Goal: Information Seeking & Learning: Learn about a topic

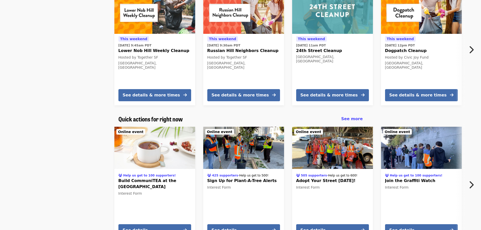
scroll to position [51, 0]
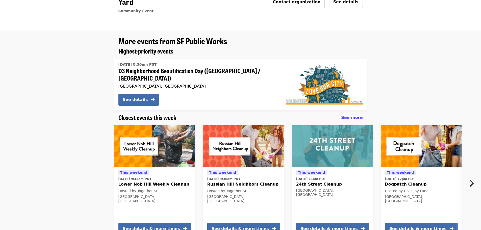
click at [158, 113] on span "Closest events this week" at bounding box center [147, 117] width 58 height 9
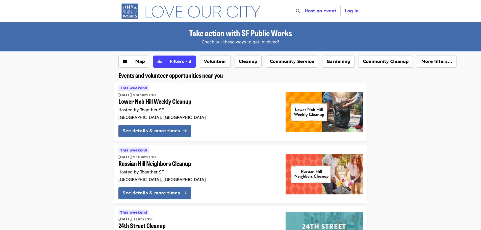
click at [144, 64] on button "Map" at bounding box center [133, 62] width 31 height 12
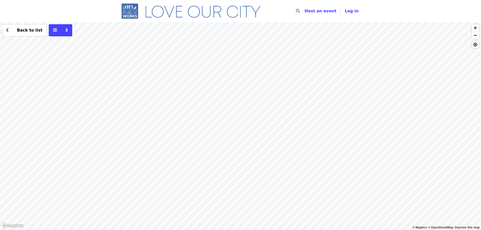
click at [166, 6] on img "Main navigation" at bounding box center [193, 11] width 150 height 16
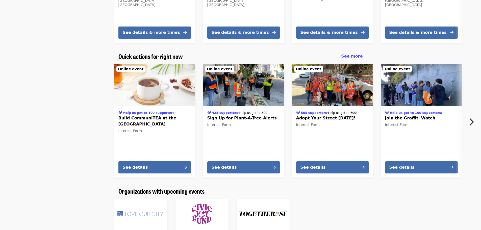
scroll to position [227, 0]
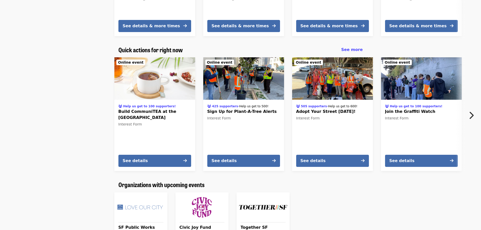
click at [470, 114] on icon "chevron-right icon" at bounding box center [471, 116] width 5 height 10
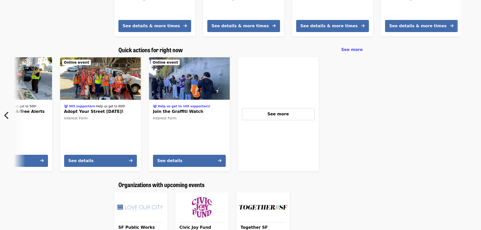
scroll to position [0, 236]
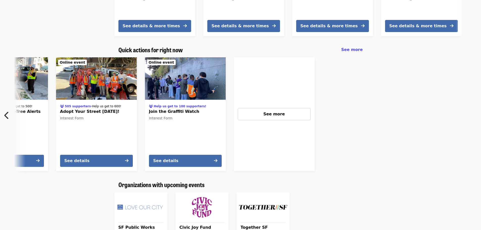
click at [6, 111] on icon "chevron-left icon" at bounding box center [6, 116] width 5 height 10
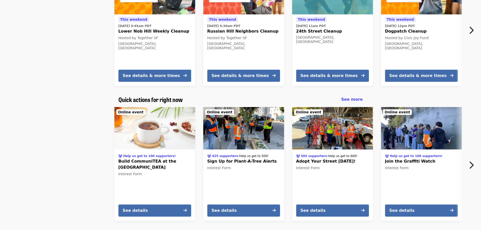
scroll to position [177, 0]
